Goal: Information Seeking & Learning: Check status

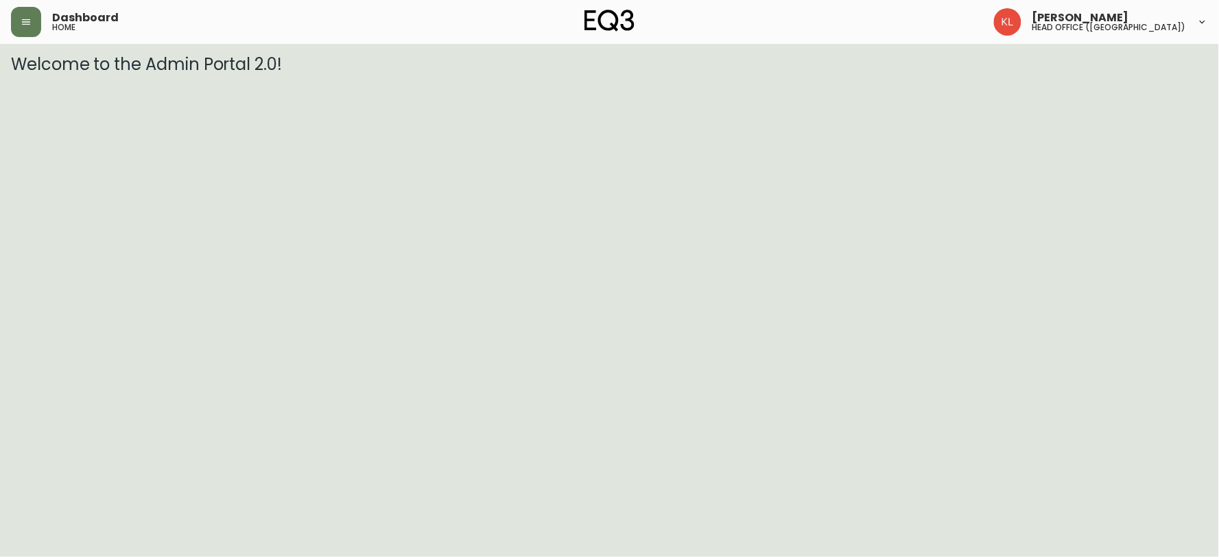
click at [489, 74] on html "Dashboard home [PERSON_NAME] head office ([GEOGRAPHIC_DATA]) Welcome to the Adm…" at bounding box center [609, 37] width 1219 height 74
click at [23, 19] on icon "button" at bounding box center [26, 21] width 11 height 11
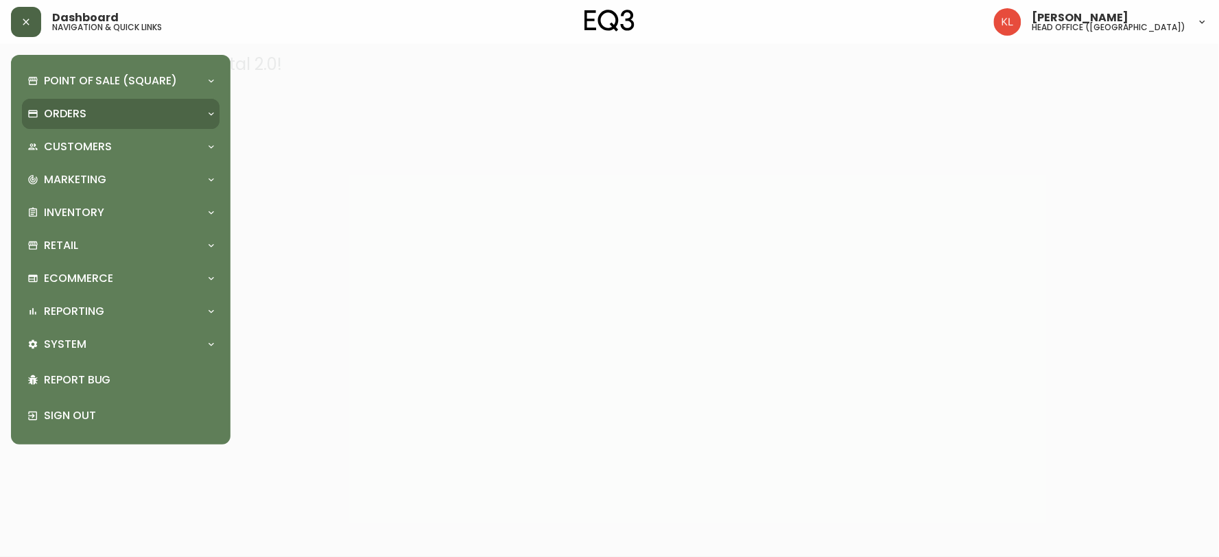
click at [76, 121] on div "Orders" at bounding box center [121, 114] width 198 height 30
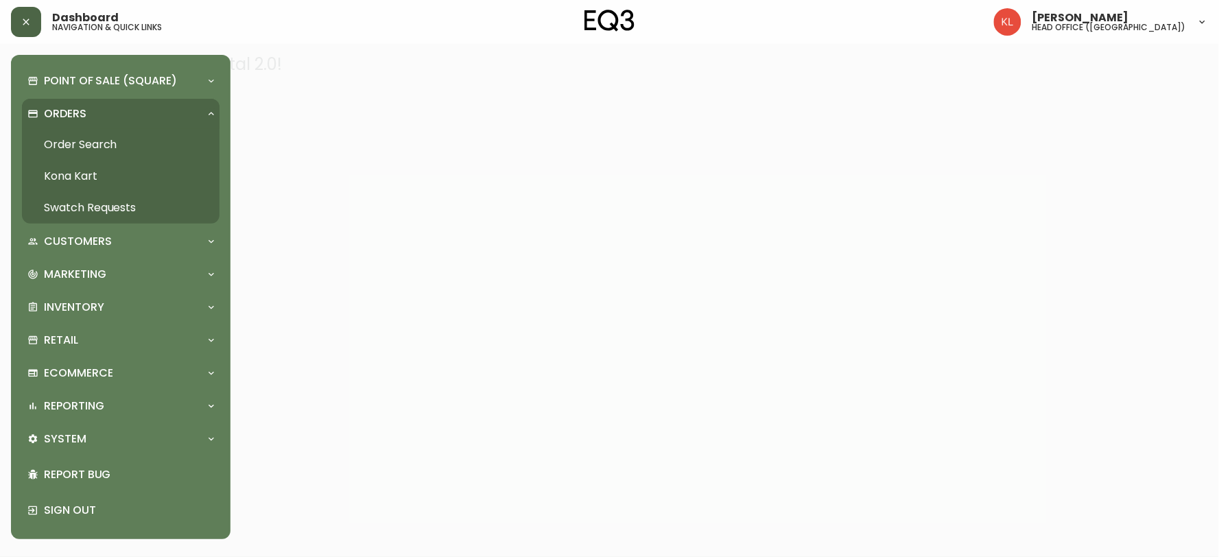
click at [81, 159] on link "Order Search" at bounding box center [121, 145] width 198 height 32
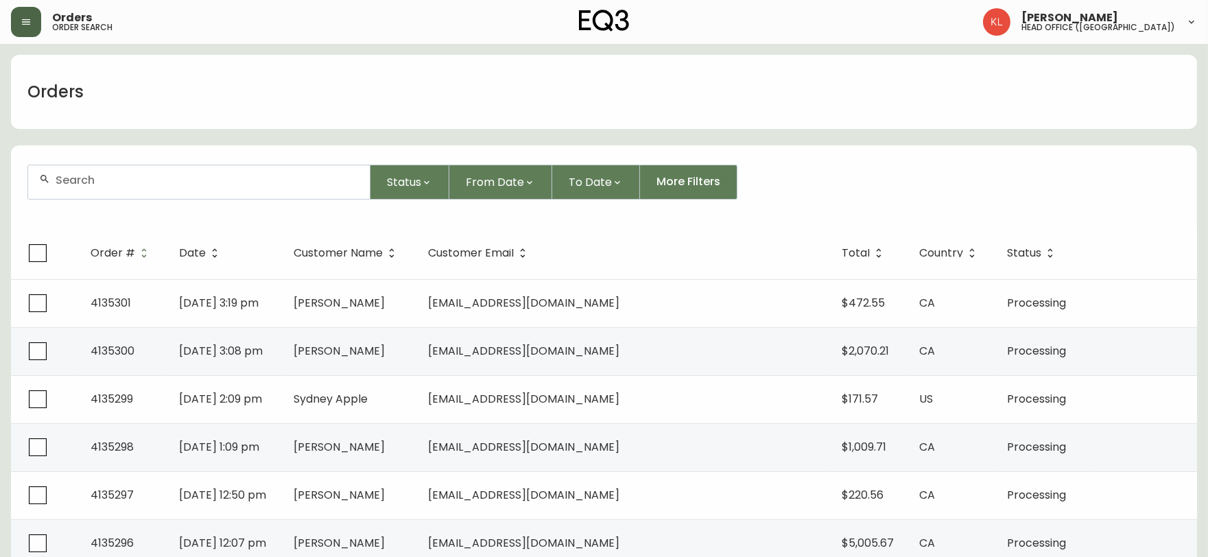
drag, startPoint x: 111, startPoint y: 207, endPoint x: 136, endPoint y: 189, distance: 30.9
click at [112, 207] on form "Status From Date To Date More Filters" at bounding box center [604, 187] width 1186 height 79
click at [167, 176] on input "text" at bounding box center [207, 180] width 303 height 13
paste input "4134394"
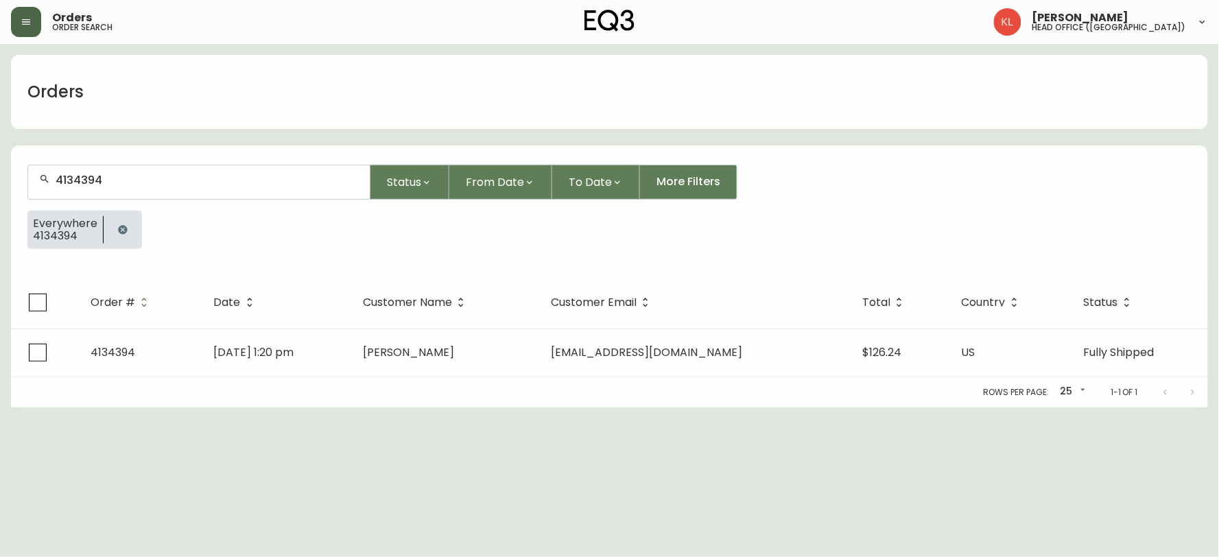
type input "4134394"
